Goal: Task Accomplishment & Management: Use online tool/utility

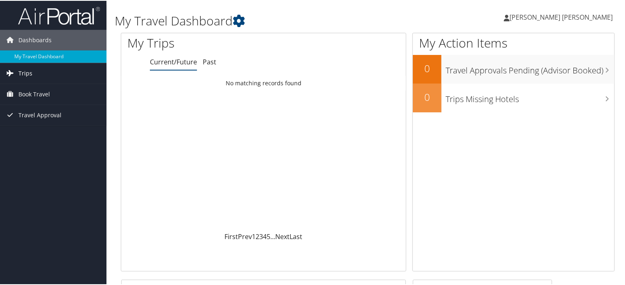
click at [25, 72] on span "Trips" at bounding box center [25, 72] width 14 height 20
click at [24, 131] on span "Book Travel" at bounding box center [34, 130] width 32 height 20
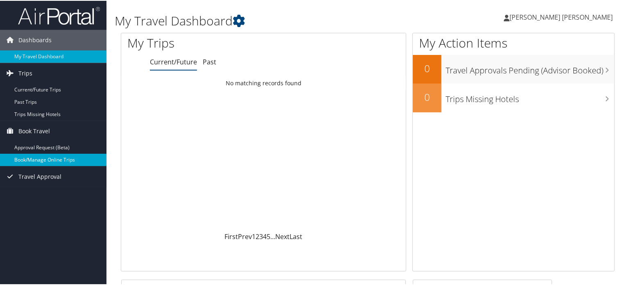
click at [23, 156] on link "Book/Manage Online Trips" at bounding box center [53, 159] width 106 height 12
